Goal: Information Seeking & Learning: Learn about a topic

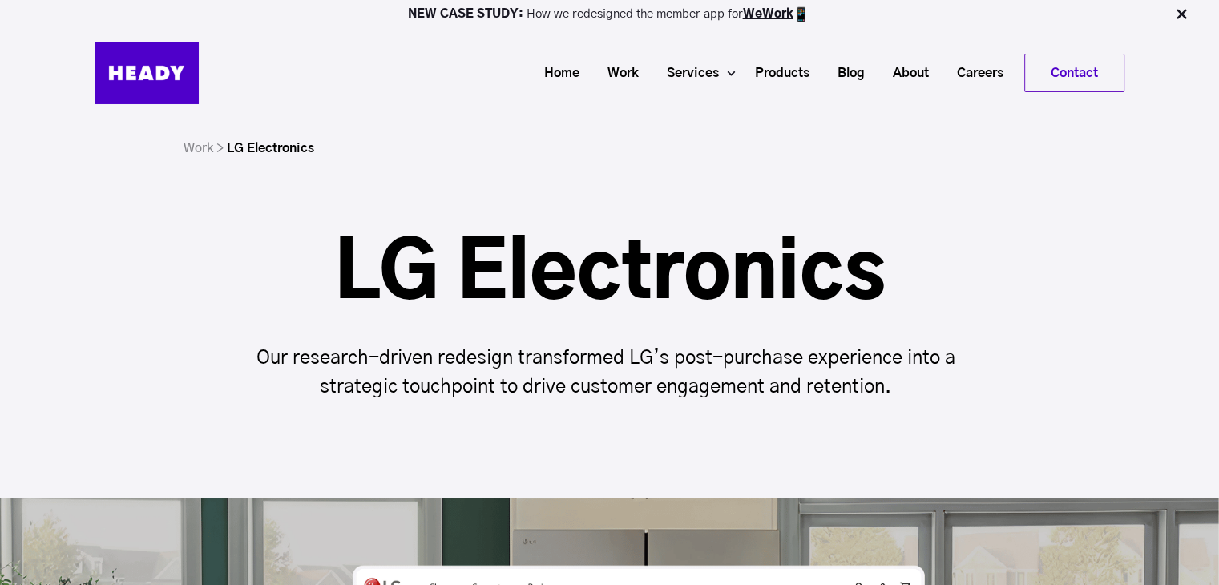
click at [283, 351] on p "Our research-driven redesign transformed LG’s post-purchase experience into a s…" at bounding box center [609, 373] width 763 height 58
click at [252, 253] on h1 "LG Electronics" at bounding box center [609, 274] width 763 height 77
click at [93, 215] on div "LG Electronics Our research-driven redesign transformed LG’s post-purchase expe…" at bounding box center [609, 261] width 1219 height 474
